Goal: Task Accomplishment & Management: Use online tool/utility

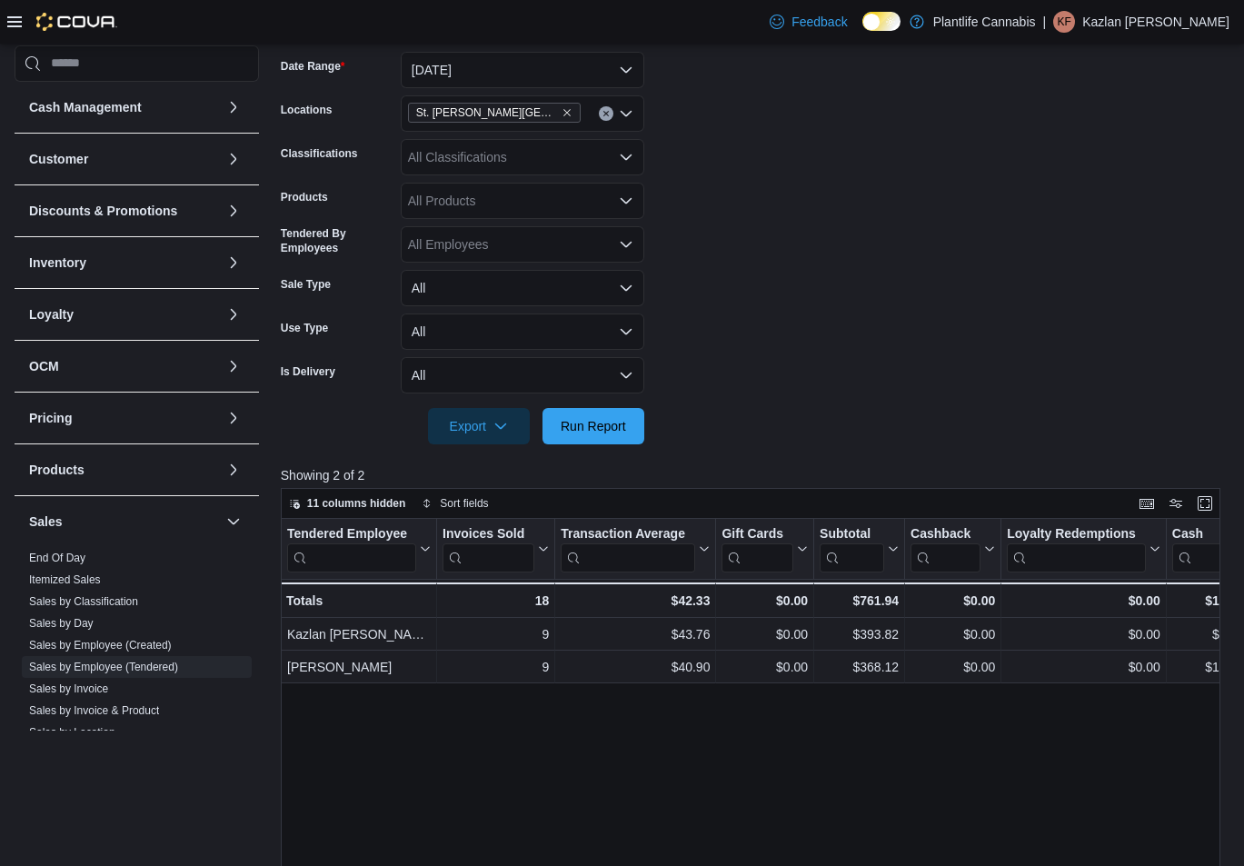
scroll to position [181, 0]
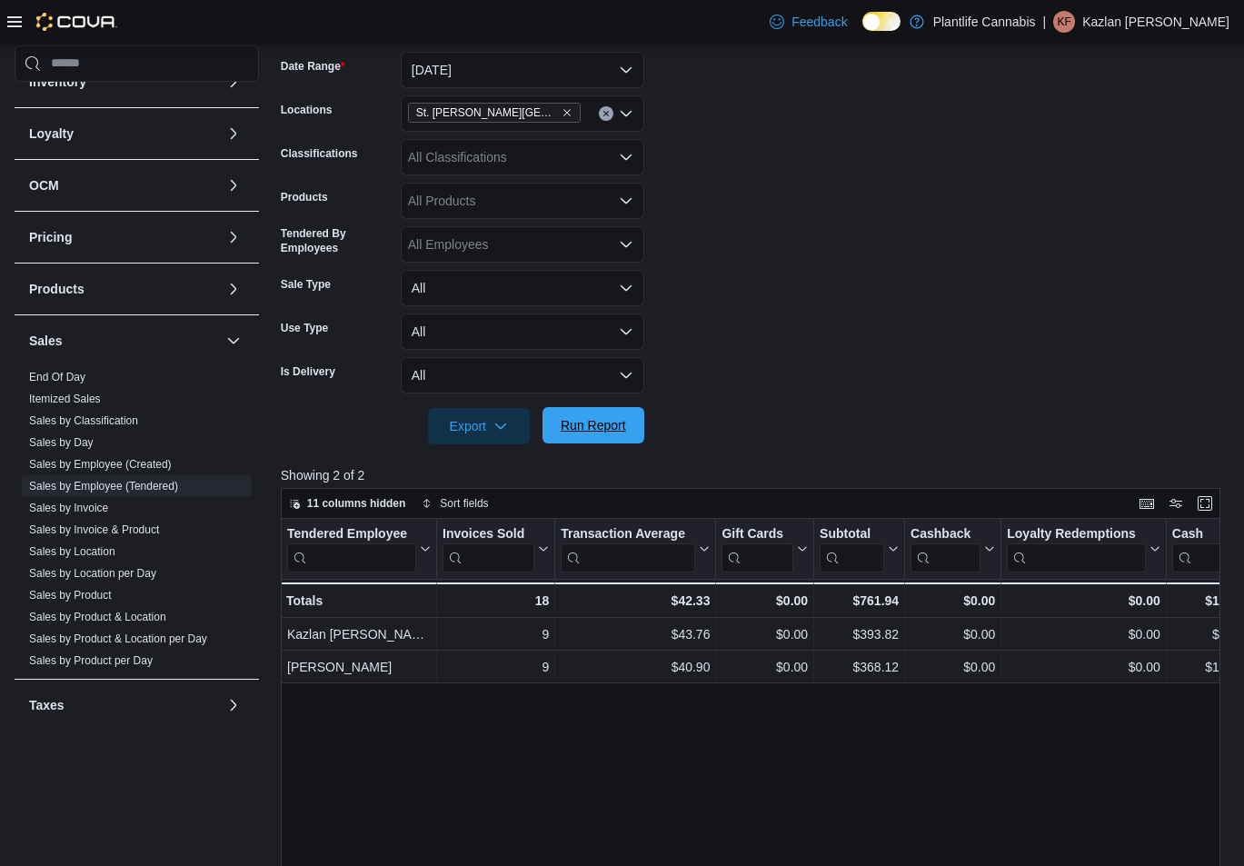
click at [591, 430] on span "Run Report" at bounding box center [593, 425] width 65 height 18
click at [822, 256] on form "Date Range [DATE] Locations [GEOGRAPHIC_DATA][PERSON_NAME] Lakes Classification…" at bounding box center [755, 237] width 949 height 414
click at [1047, 421] on form "Date Range [DATE] Locations [GEOGRAPHIC_DATA][PERSON_NAME] Lakes Classification…" at bounding box center [755, 237] width 949 height 414
click at [476, 70] on button "[DATE]" at bounding box center [523, 70] width 244 height 36
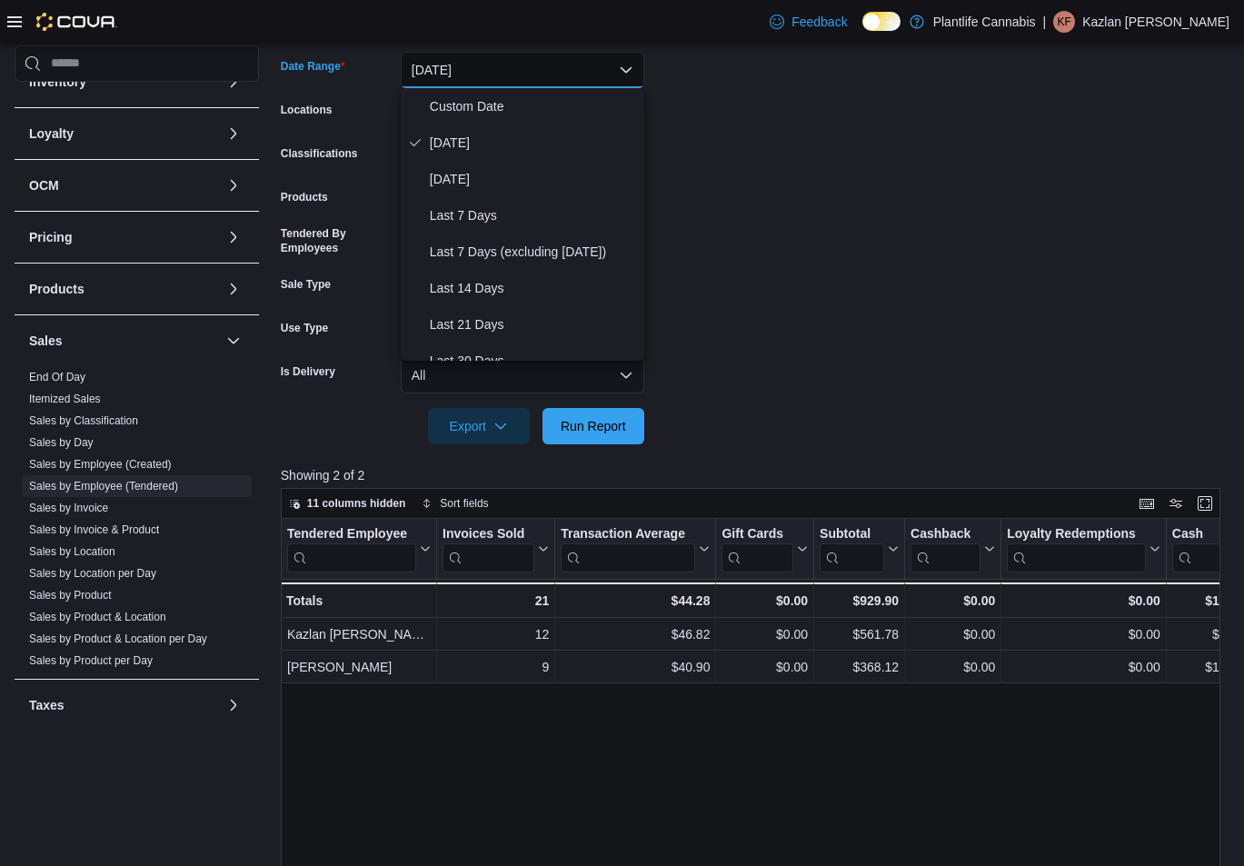
drag, startPoint x: 697, startPoint y: 111, endPoint x: 678, endPoint y: 111, distance: 19.1
click at [694, 111] on form "Date Range [DATE] Locations [GEOGRAPHIC_DATA][PERSON_NAME] Lakes Classification…" at bounding box center [755, 237] width 949 height 414
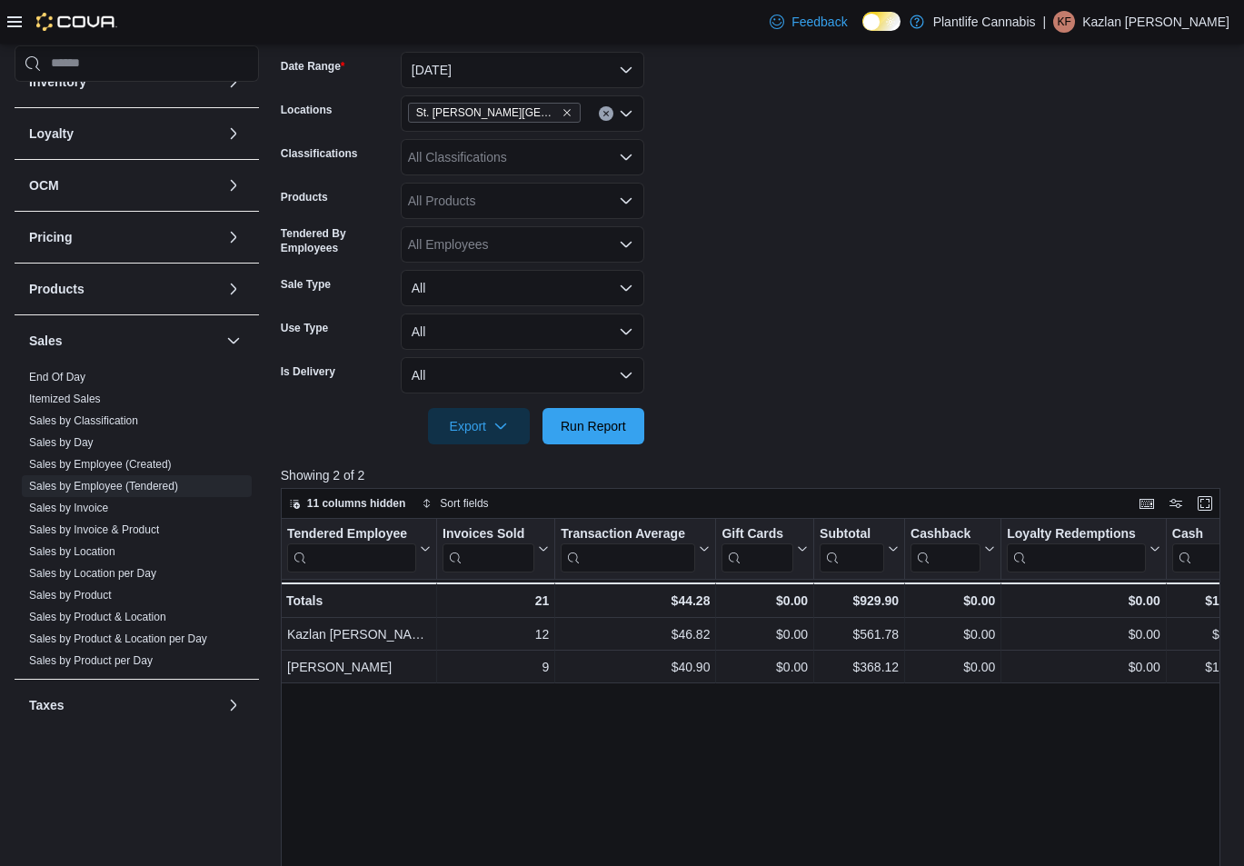
click at [575, 115] on div "St. [PERSON_NAME][GEOGRAPHIC_DATA]" at bounding box center [523, 113] width 244 height 36
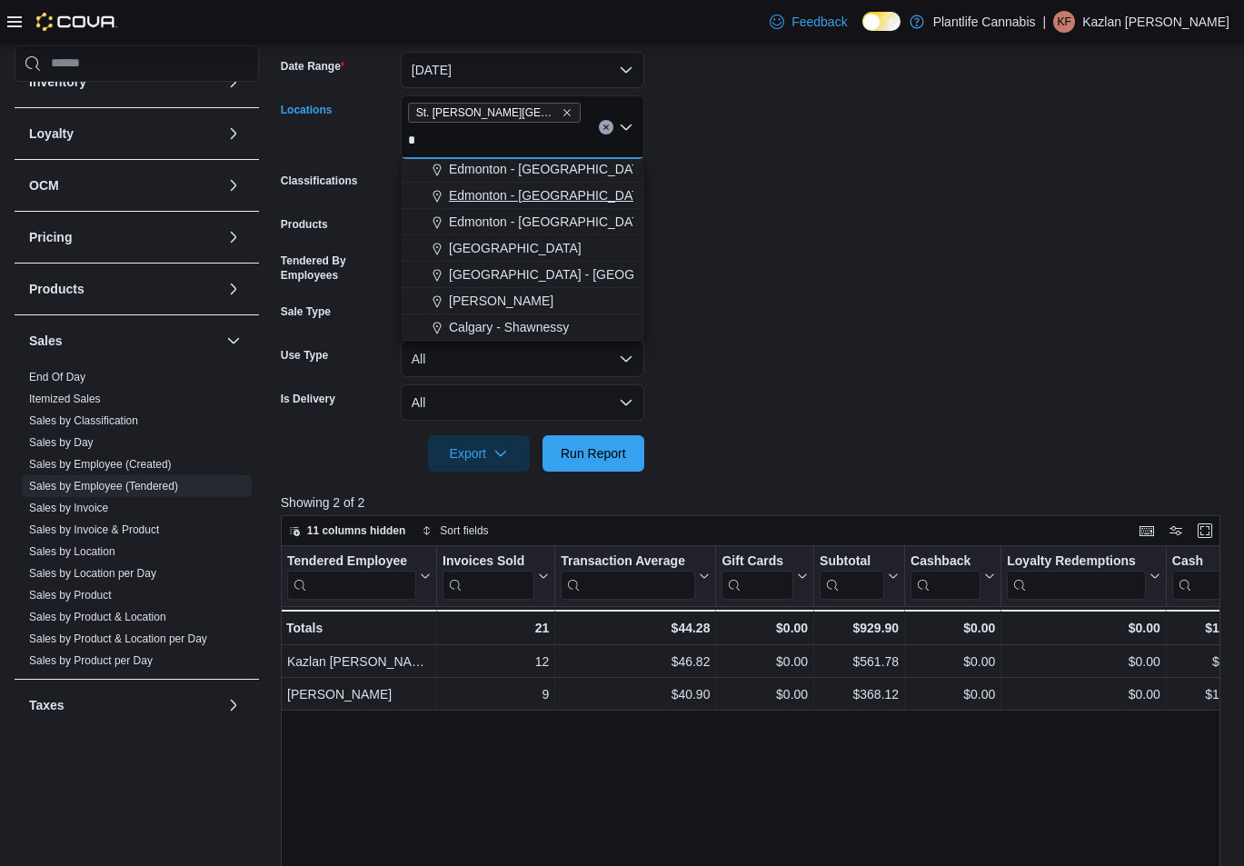
scroll to position [0, 0]
type input "*"
click at [574, 282] on span "Edmonton - [GEOGRAPHIC_DATA]" at bounding box center [550, 277] width 202 height 18
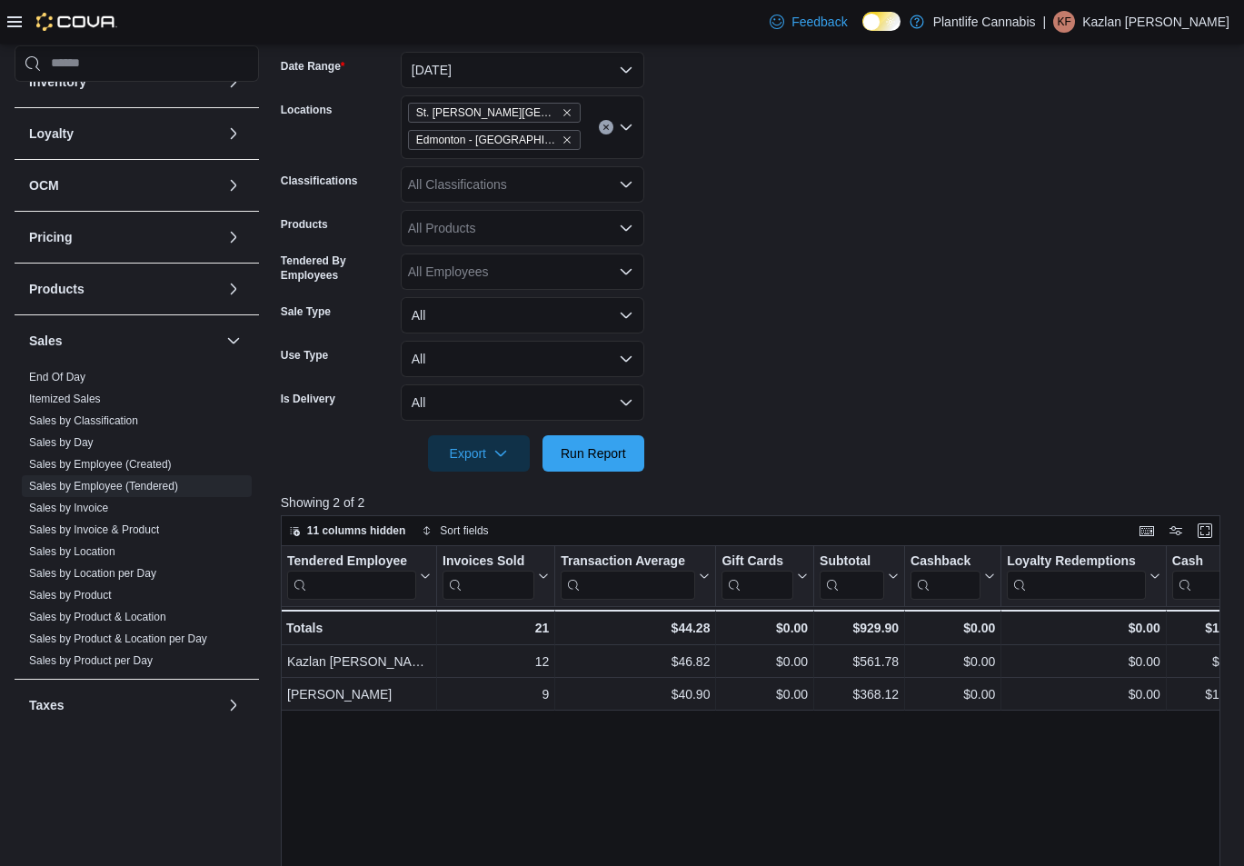
click at [723, 240] on form "Date Range [DATE] Locations [GEOGRAPHIC_DATA][PERSON_NAME][GEOGRAPHIC_DATA] [GE…" at bounding box center [755, 251] width 949 height 442
click at [562, 140] on icon "Remove Edmonton - Winterburn from selection in this group" at bounding box center [567, 140] width 11 height 11
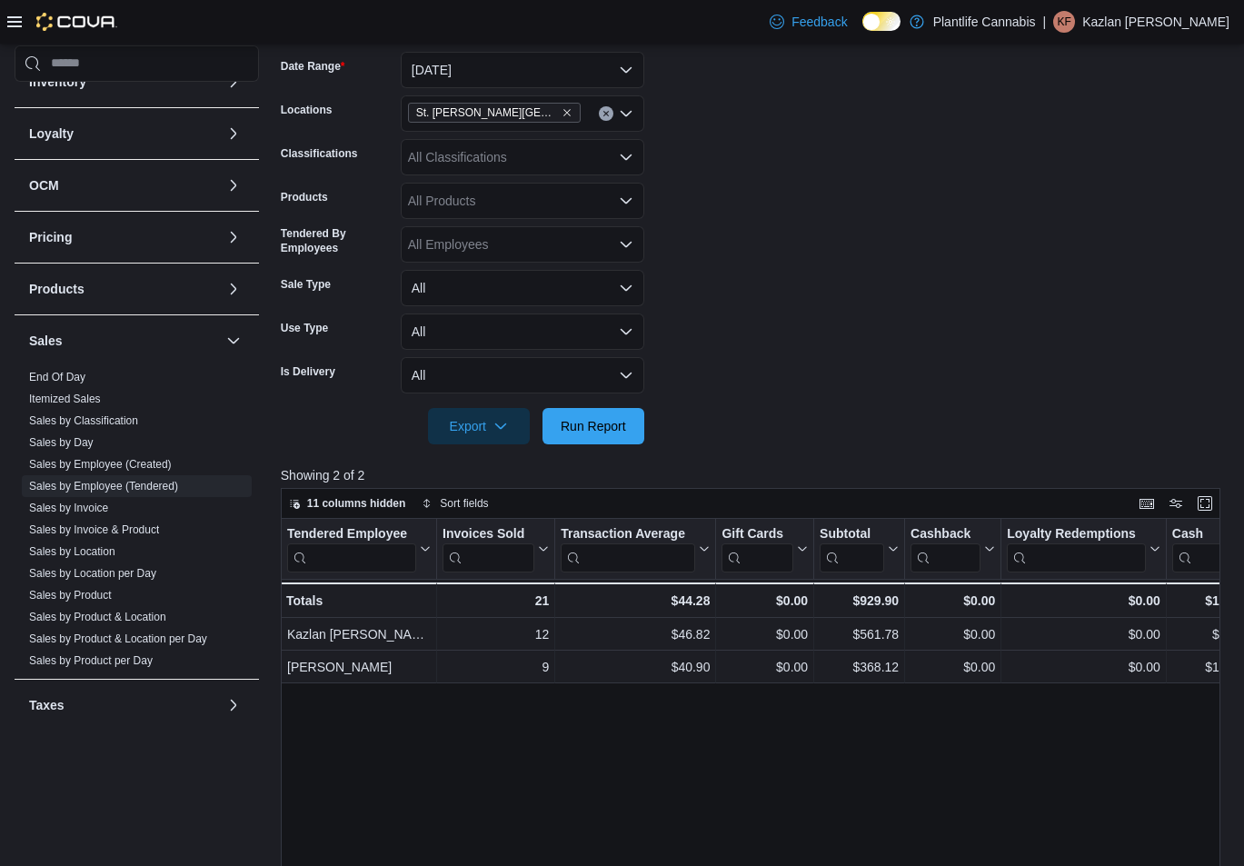
click at [1053, 164] on form "Date Range [DATE] Locations [GEOGRAPHIC_DATA][PERSON_NAME] Lakes Classification…" at bounding box center [755, 237] width 949 height 414
click at [575, 116] on div "St. [PERSON_NAME][GEOGRAPHIC_DATA]" at bounding box center [523, 113] width 244 height 36
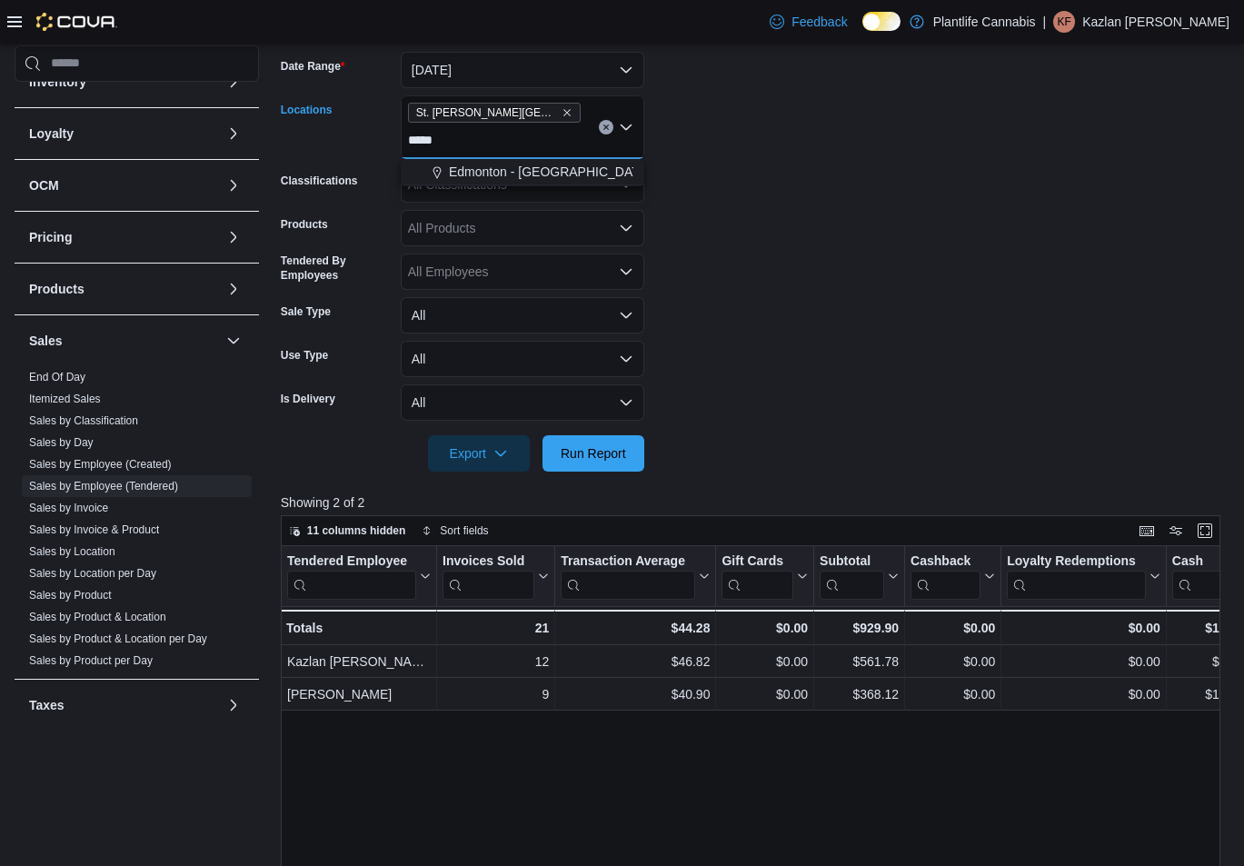
click at [841, 160] on form "Date Range [DATE] Locations [GEOGRAPHIC_DATA][PERSON_NAME] Lakes ***** Combo bo…" at bounding box center [755, 251] width 949 height 442
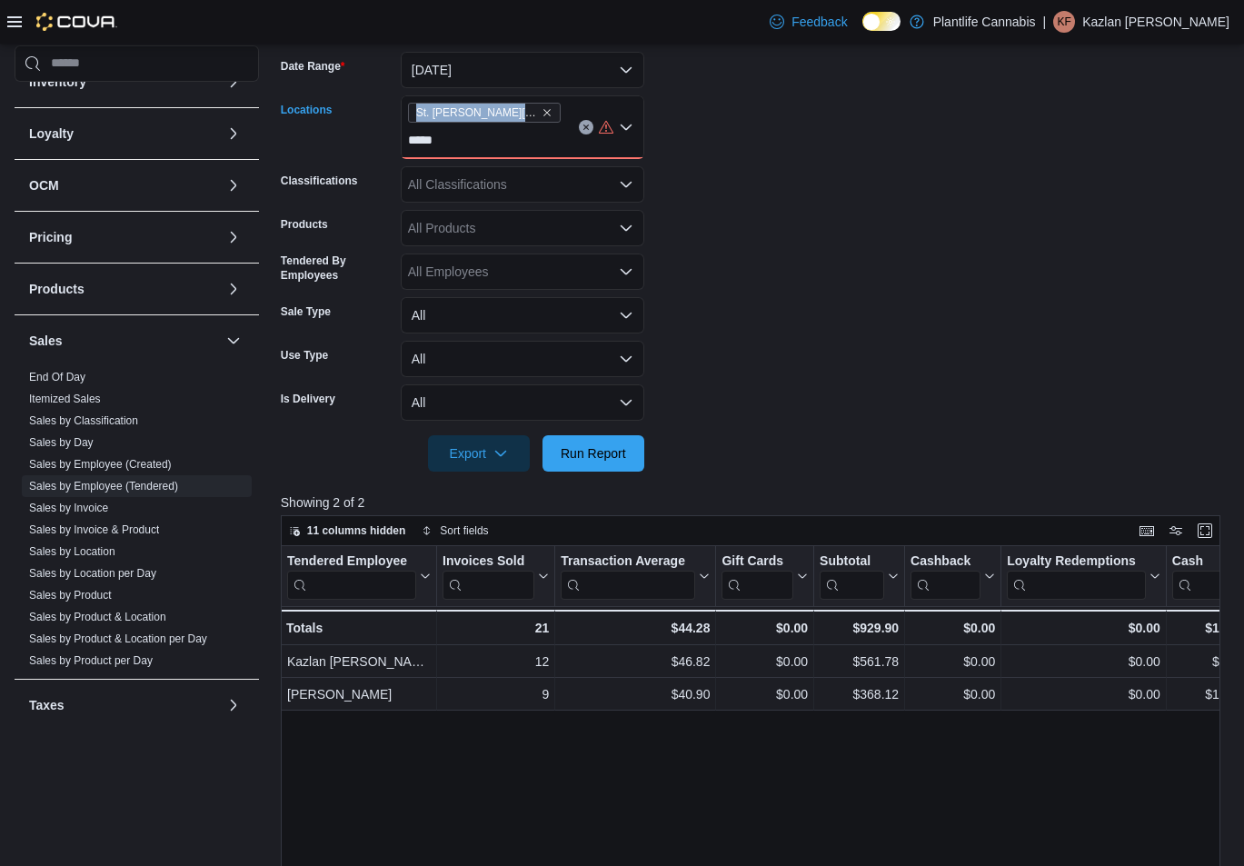
drag, startPoint x: 453, startPoint y: 146, endPoint x: 402, endPoint y: 140, distance: 51.3
click at [402, 140] on div "St. [PERSON_NAME] Lakes *****" at bounding box center [523, 127] width 244 height 64
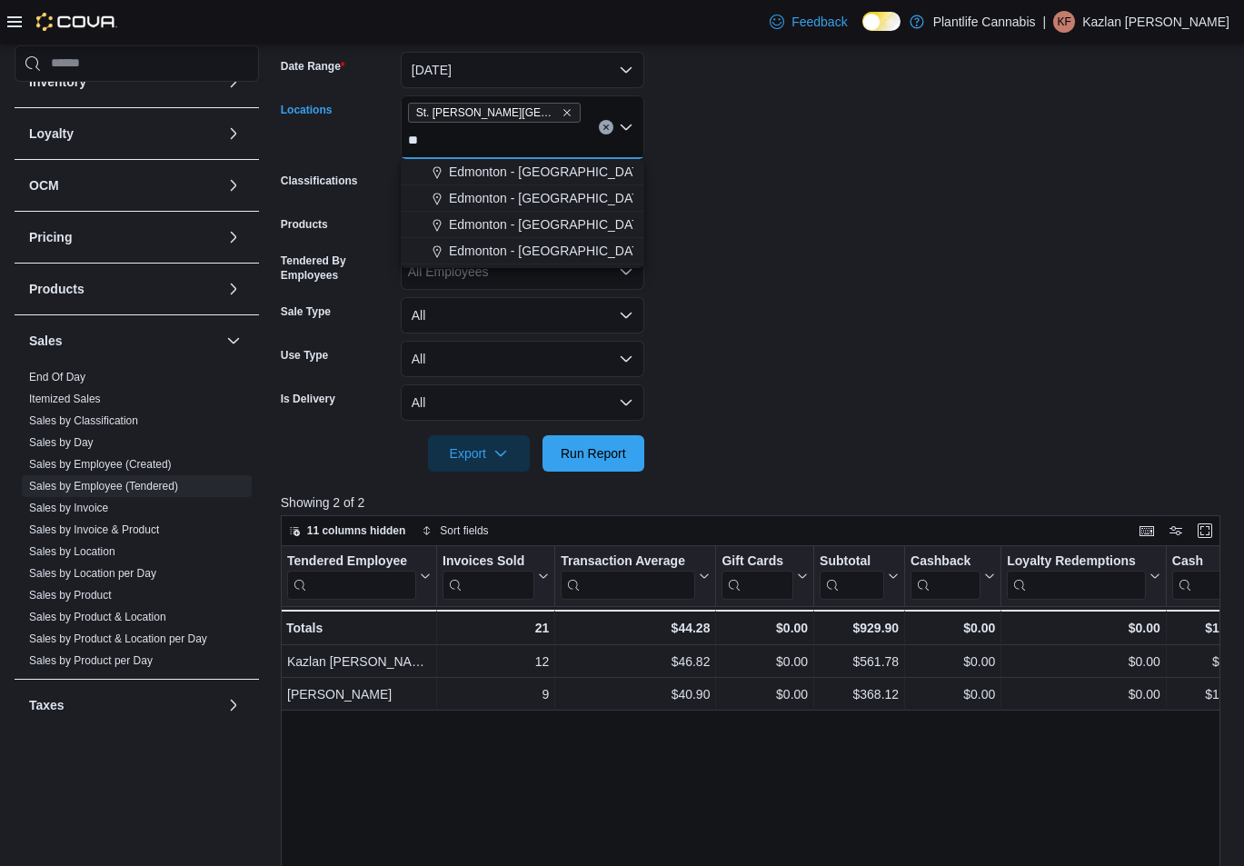
type input "*"
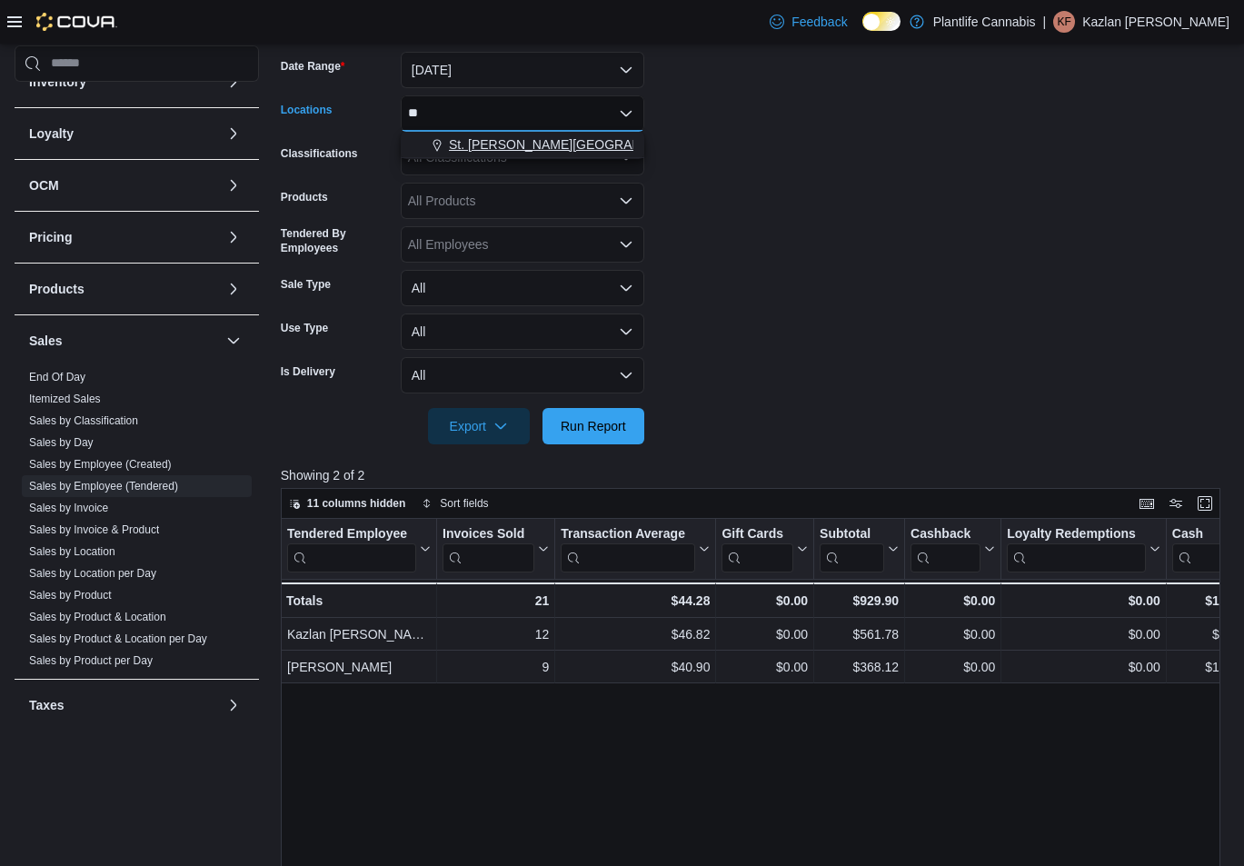
type input "**"
drag, startPoint x: 533, startPoint y: 137, endPoint x: 683, endPoint y: 131, distance: 150.1
click at [575, 141] on span "St. [PERSON_NAME][GEOGRAPHIC_DATA]" at bounding box center [577, 144] width 256 height 18
click at [683, 131] on form "Date Range [DATE] Locations [GEOGRAPHIC_DATA][PERSON_NAME] Lakes Classification…" at bounding box center [755, 237] width 949 height 414
drag, startPoint x: 619, startPoint y: 440, endPoint x: 716, endPoint y: 327, distance: 148.9
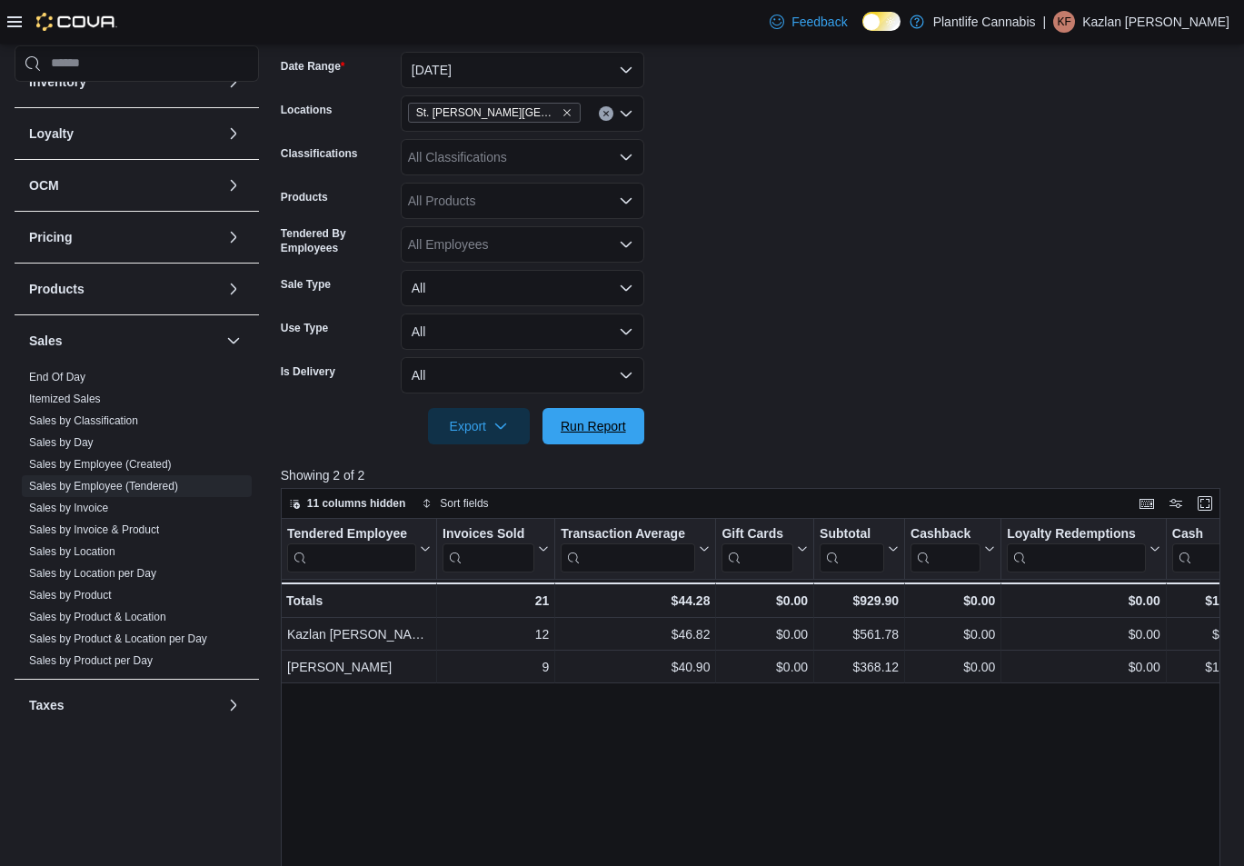
click at [623, 437] on span "Run Report" at bounding box center [594, 426] width 80 height 36
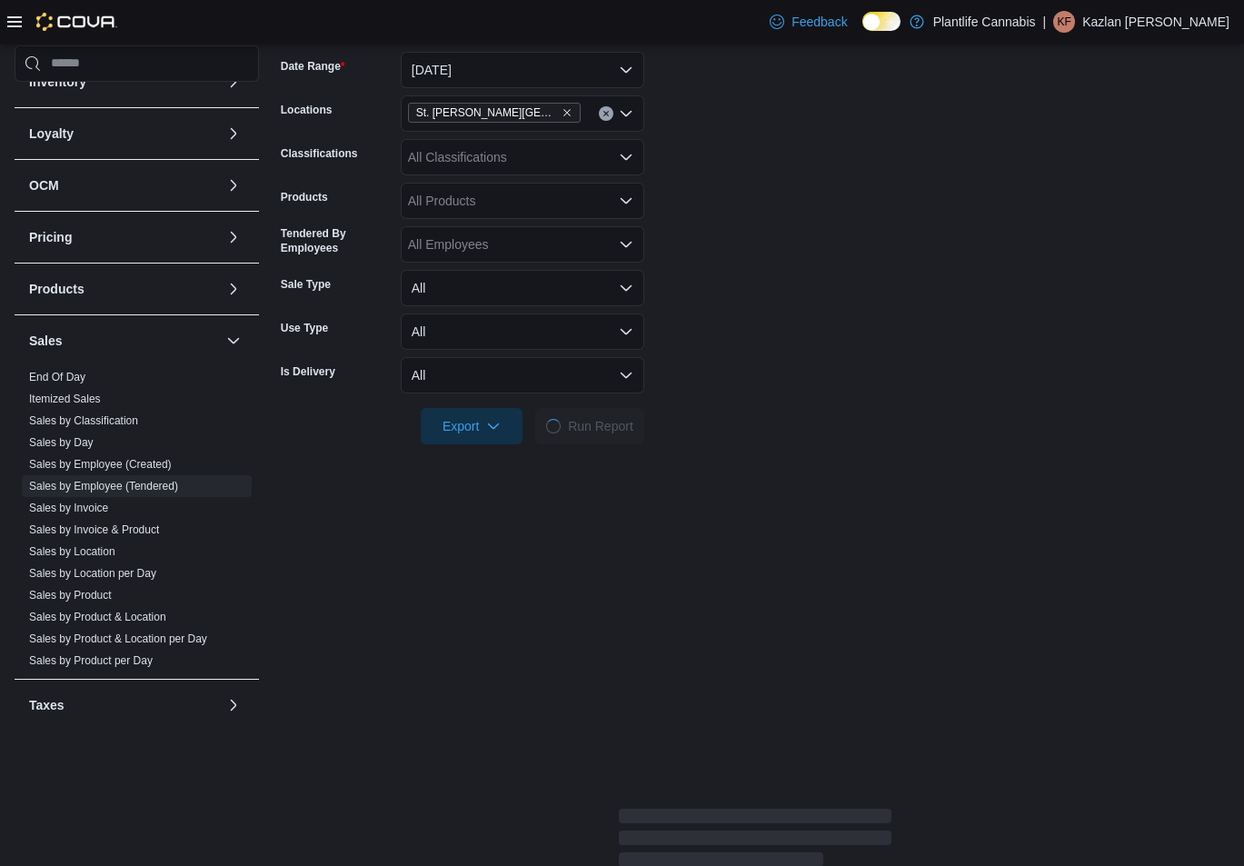
click at [716, 327] on form "Date Range [DATE] Locations [GEOGRAPHIC_DATA][PERSON_NAME] Lakes Classification…" at bounding box center [755, 237] width 949 height 414
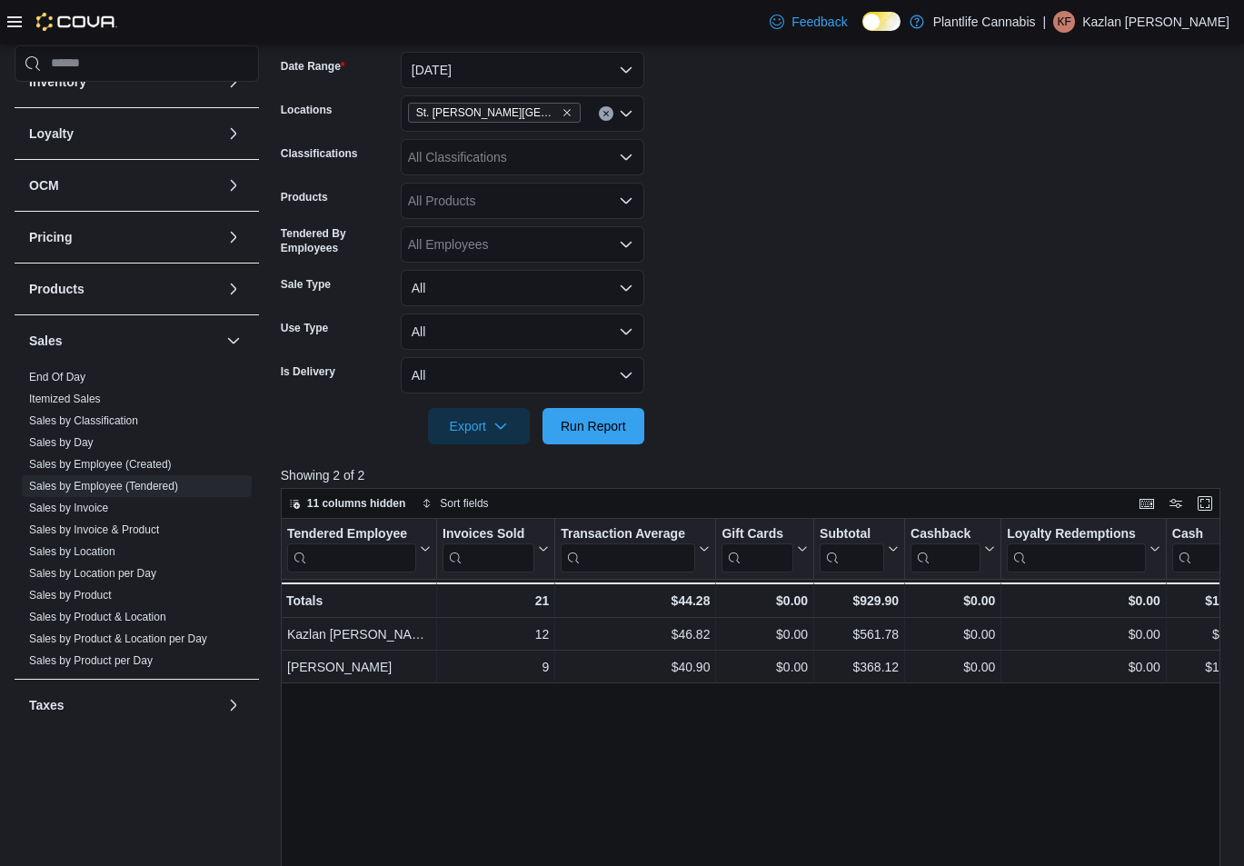
drag, startPoint x: 687, startPoint y: 320, endPoint x: 674, endPoint y: 324, distance: 13.2
click at [687, 320] on form "Date Range [DATE] Locations [GEOGRAPHIC_DATA][PERSON_NAME] Lakes Classification…" at bounding box center [755, 237] width 949 height 414
drag, startPoint x: 616, startPoint y: 420, endPoint x: 716, endPoint y: 365, distance: 113.9
click at [624, 417] on span "Run Report" at bounding box center [593, 426] width 65 height 18
click at [716, 366] on form "Date Range [DATE] Locations [GEOGRAPHIC_DATA][PERSON_NAME] Lakes Classification…" at bounding box center [755, 237] width 949 height 414
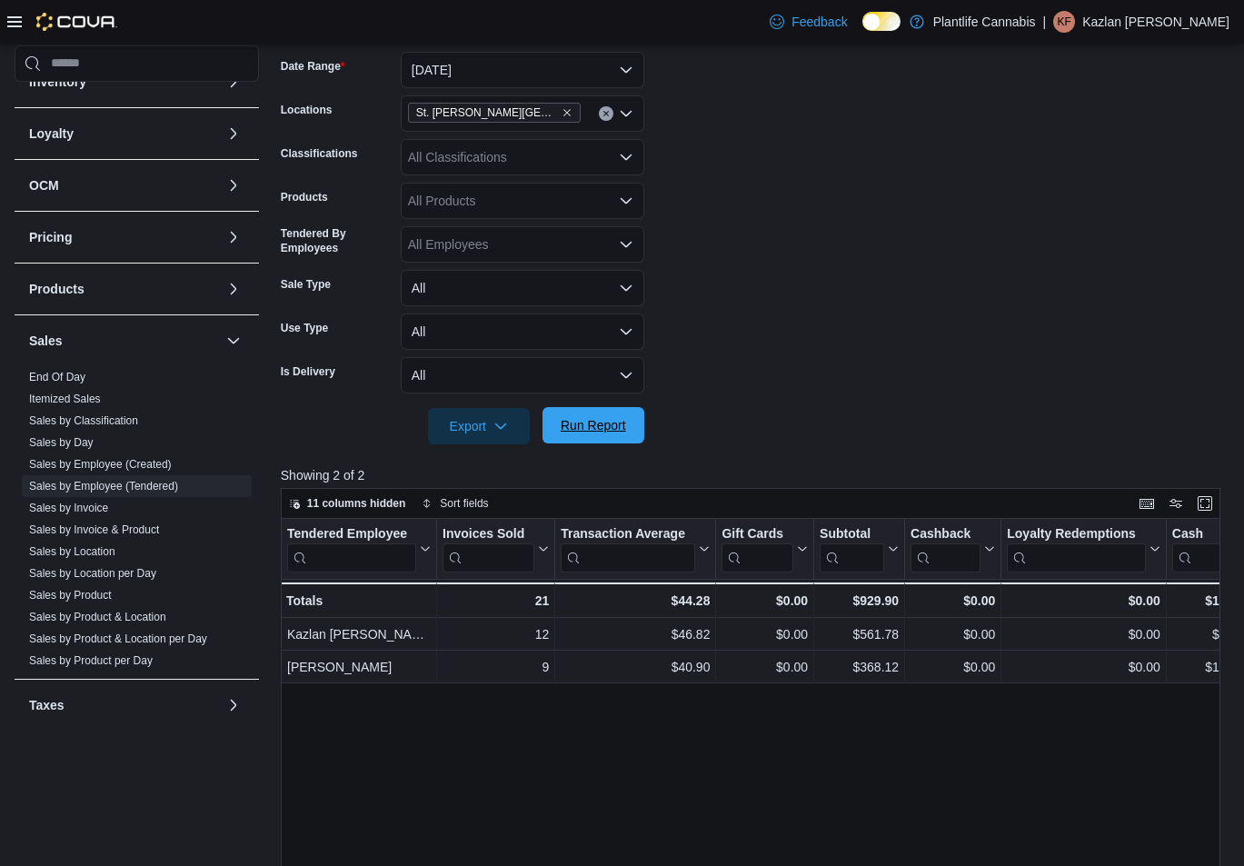
click at [592, 421] on span "Run Report" at bounding box center [593, 425] width 65 height 18
drag, startPoint x: 820, startPoint y: 383, endPoint x: 785, endPoint y: 377, distance: 35.0
click at [808, 382] on form "Date Range [DATE] Locations [GEOGRAPHIC_DATA][PERSON_NAME] Lakes Classification…" at bounding box center [755, 237] width 949 height 414
drag, startPoint x: 596, startPoint y: 441, endPoint x: 673, endPoint y: 387, distance: 93.3
click at [614, 430] on span "Run Report" at bounding box center [594, 426] width 80 height 36
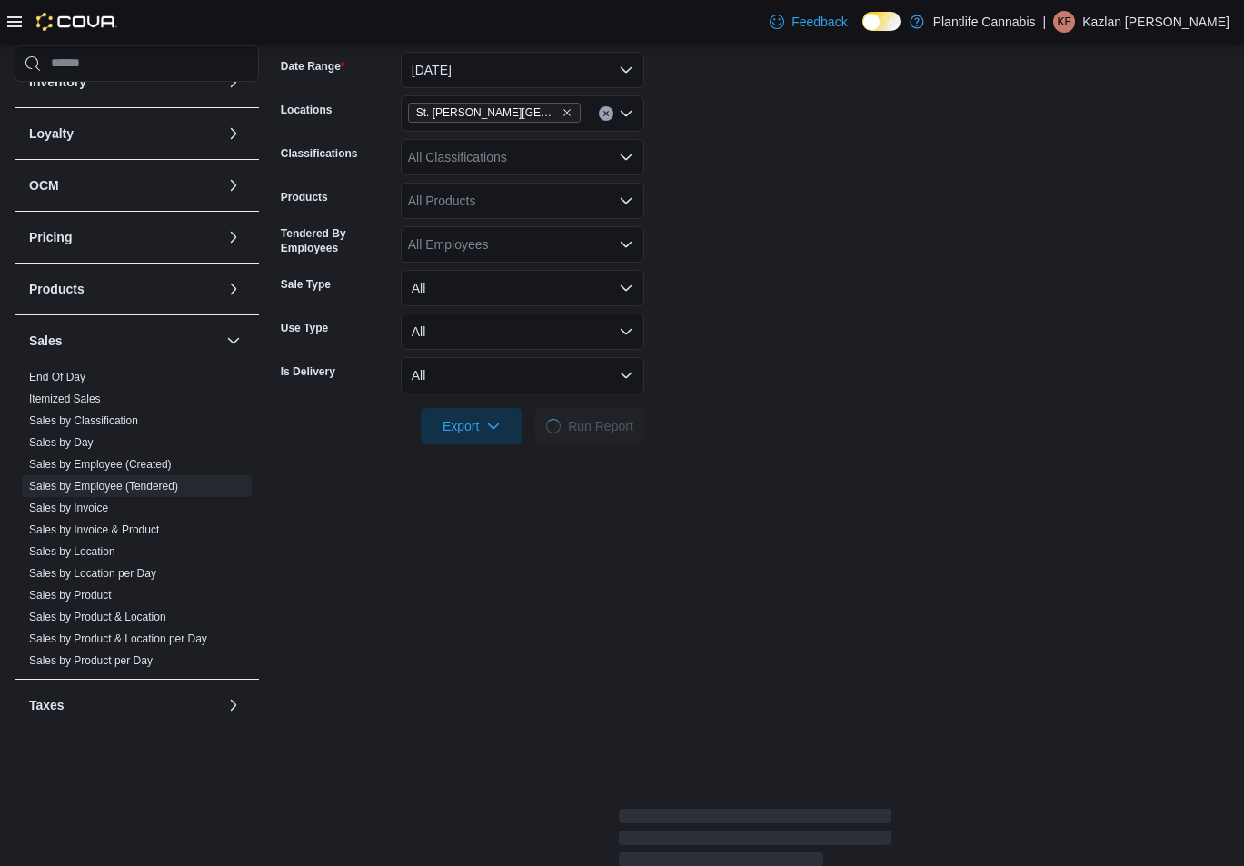
click at [673, 387] on form "Date Range [DATE] Locations [GEOGRAPHIC_DATA][PERSON_NAME] Lakes Classification…" at bounding box center [755, 237] width 949 height 414
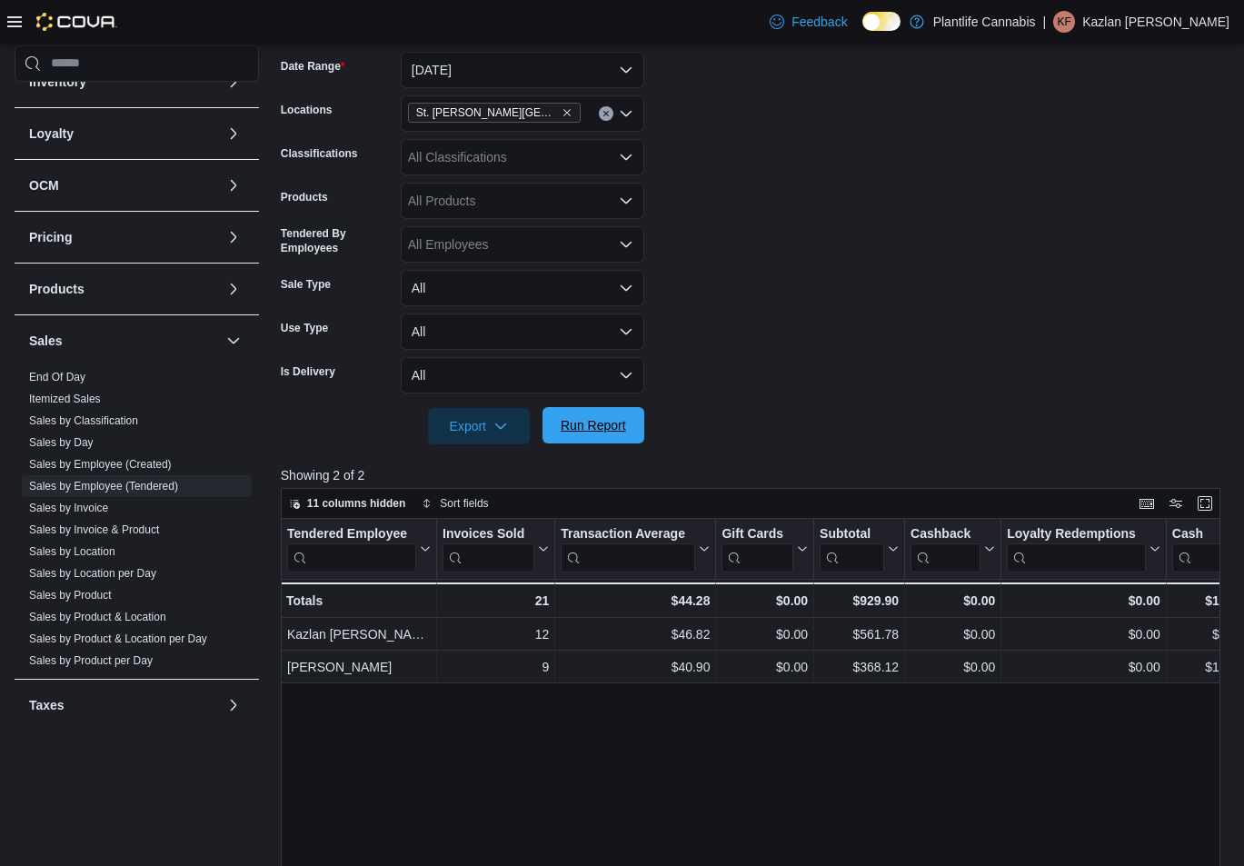
click at [589, 425] on span "Run Report" at bounding box center [593, 425] width 65 height 18
click at [853, 294] on form "Date Range [DATE] Locations [GEOGRAPHIC_DATA][PERSON_NAME] Lakes Classification…" at bounding box center [755, 237] width 949 height 414
click at [729, 142] on form "Date Range [DATE] Locations [GEOGRAPHIC_DATA][PERSON_NAME] Lakes Classification…" at bounding box center [755, 237] width 949 height 414
click at [573, 428] on span "Run Report" at bounding box center [593, 425] width 65 height 18
click at [751, 348] on form "Date Range [DATE] Locations [GEOGRAPHIC_DATA][PERSON_NAME] Lakes Classification…" at bounding box center [755, 237] width 949 height 414
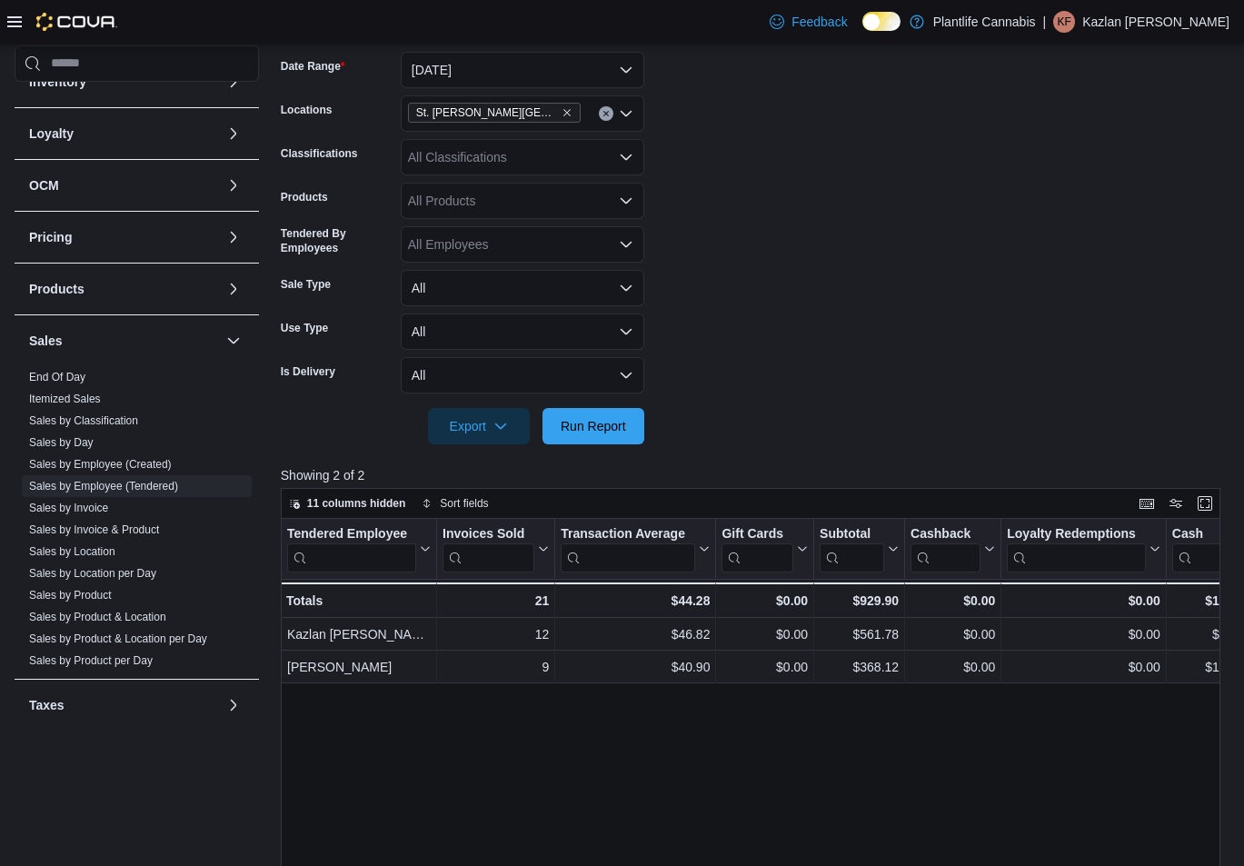
click at [754, 276] on form "Date Range [DATE] Locations [GEOGRAPHIC_DATA][PERSON_NAME] Lakes Classification…" at bounding box center [755, 237] width 949 height 414
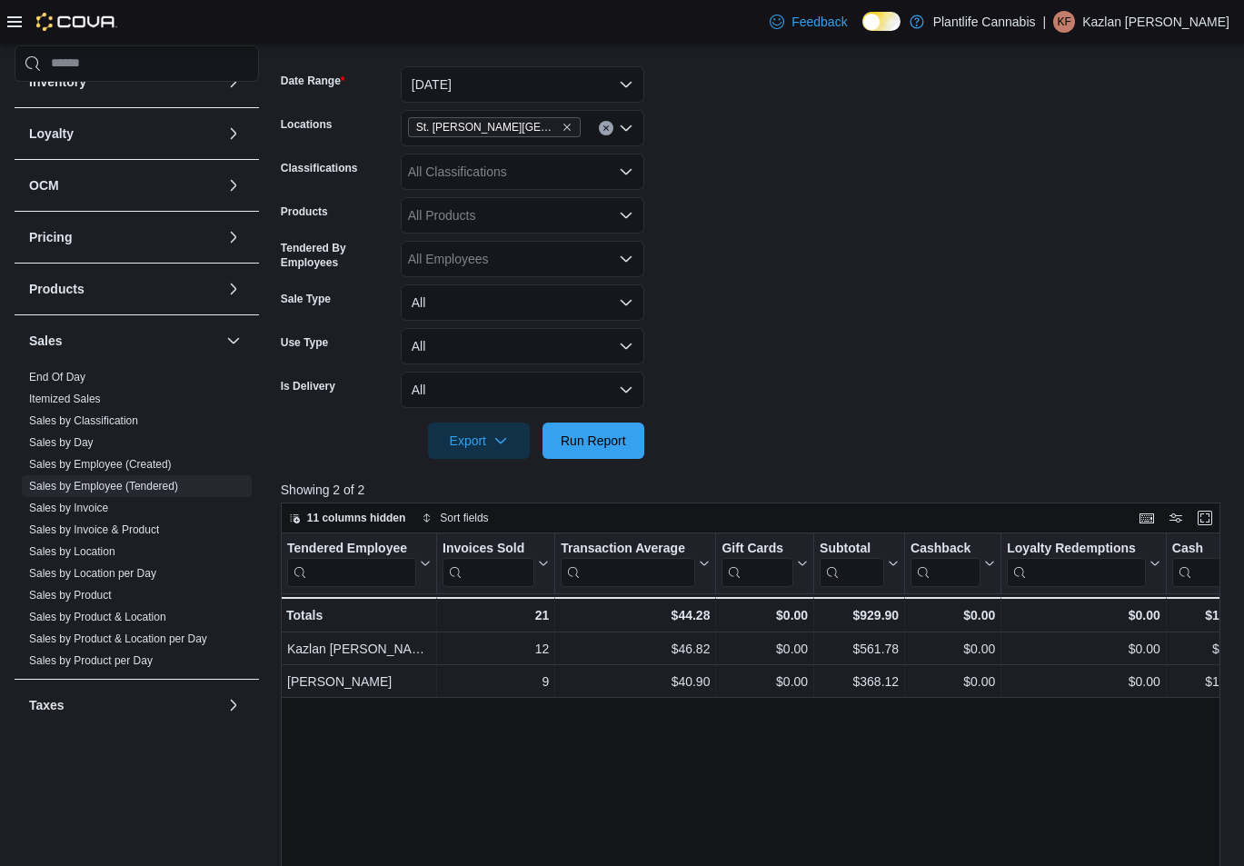
click at [938, 258] on form "Date Range [DATE] Locations [GEOGRAPHIC_DATA][PERSON_NAME] Lakes Classification…" at bounding box center [755, 252] width 949 height 414
drag, startPoint x: 589, startPoint y: 436, endPoint x: 873, endPoint y: 332, distance: 303.1
click at [589, 436] on span "Run Report" at bounding box center [593, 441] width 65 height 18
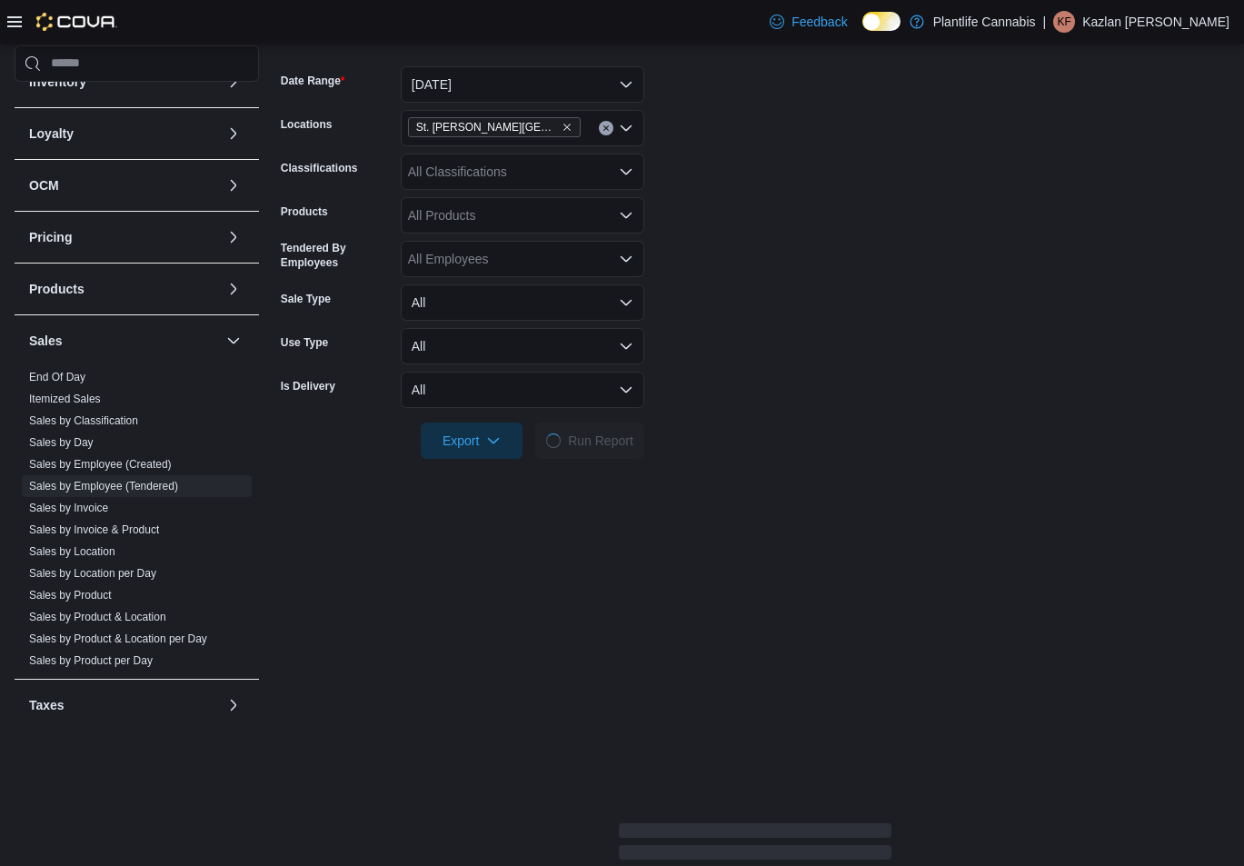
click at [873, 332] on form "Date Range [DATE] Locations [GEOGRAPHIC_DATA][PERSON_NAME] Lakes Classification…" at bounding box center [755, 252] width 949 height 414
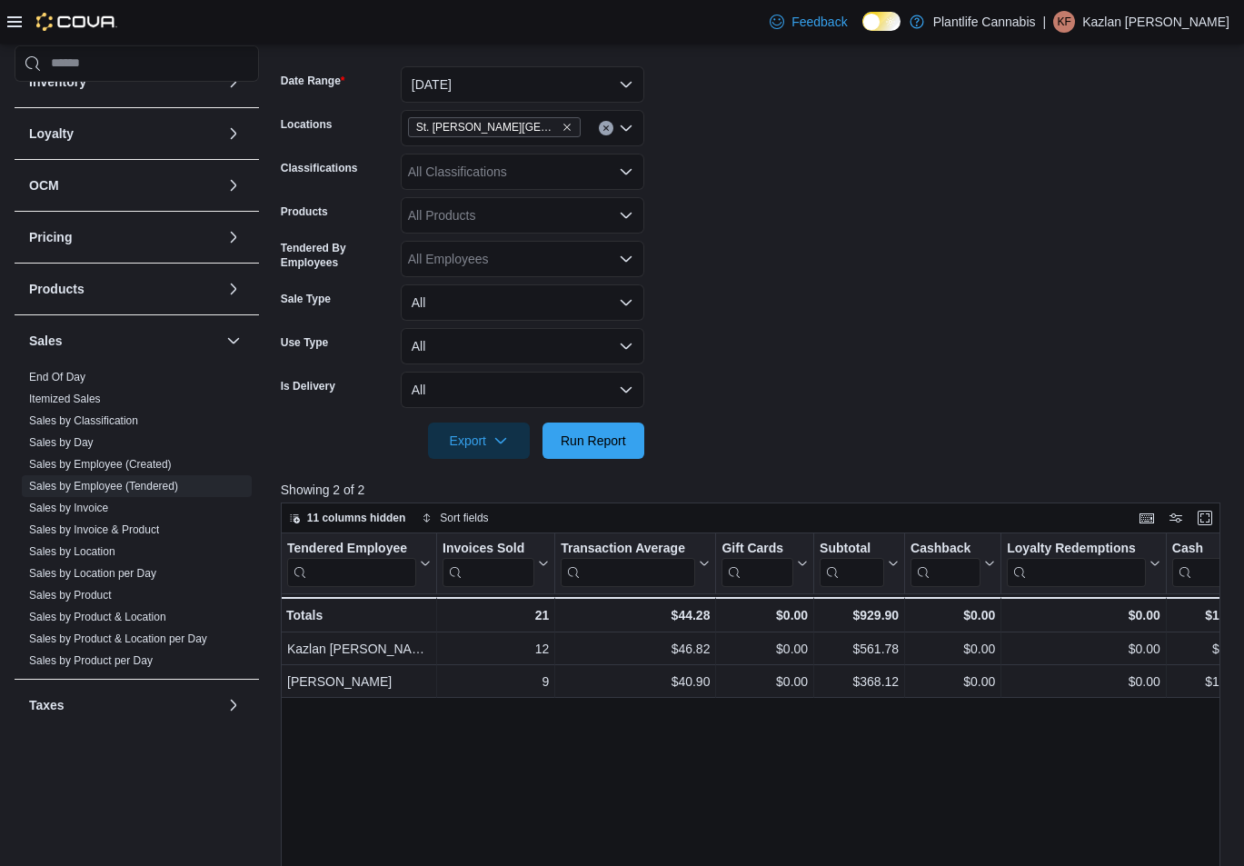
click at [884, 213] on form "Date Range [DATE] Locations [GEOGRAPHIC_DATA][PERSON_NAME] Lakes Classification…" at bounding box center [755, 252] width 949 height 414
drag, startPoint x: 611, startPoint y: 446, endPoint x: 771, endPoint y: 339, distance: 192.6
click at [617, 442] on span "Run Report" at bounding box center [593, 441] width 65 height 18
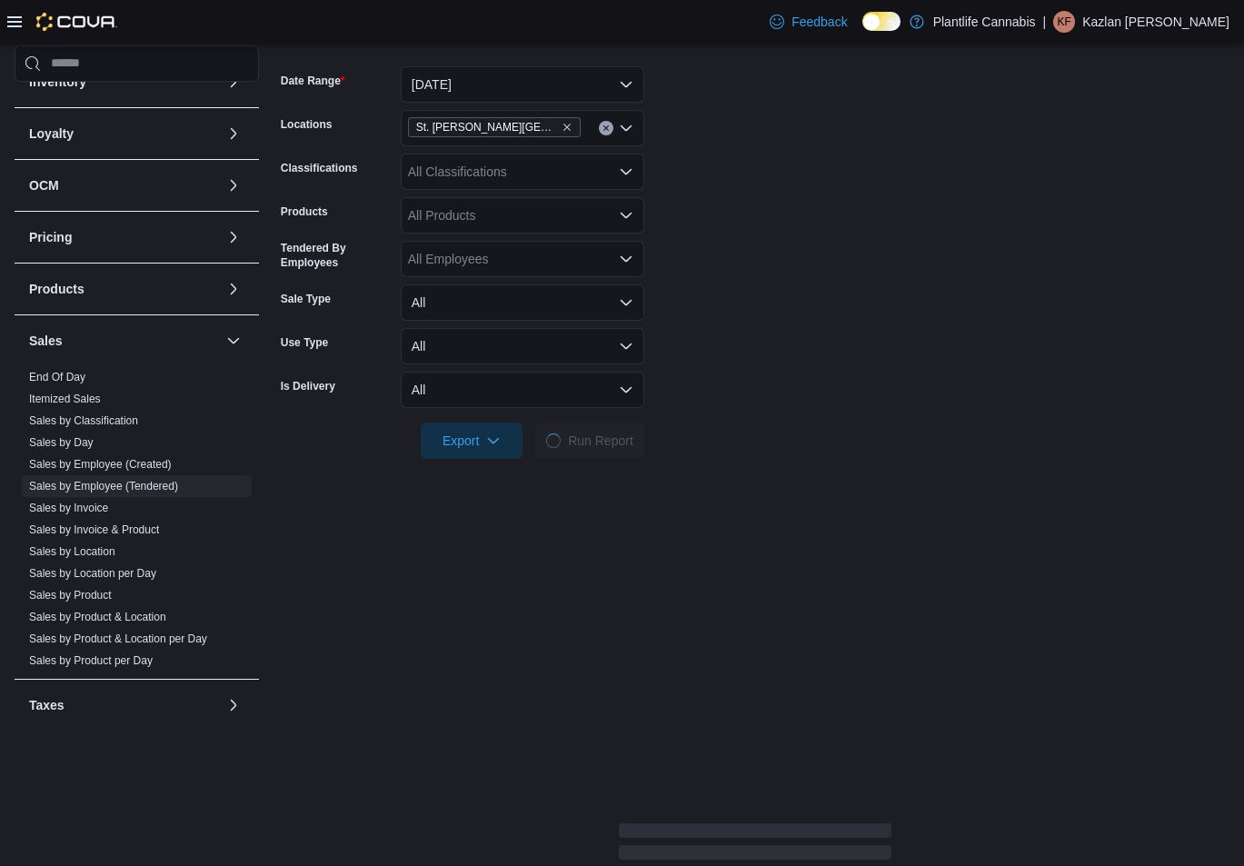
click at [771, 339] on form "Date Range [DATE] Locations [GEOGRAPHIC_DATA][PERSON_NAME] Lakes Classification…" at bounding box center [755, 252] width 949 height 414
